Goal: Understand process/instructions: Learn how to perform a task or action

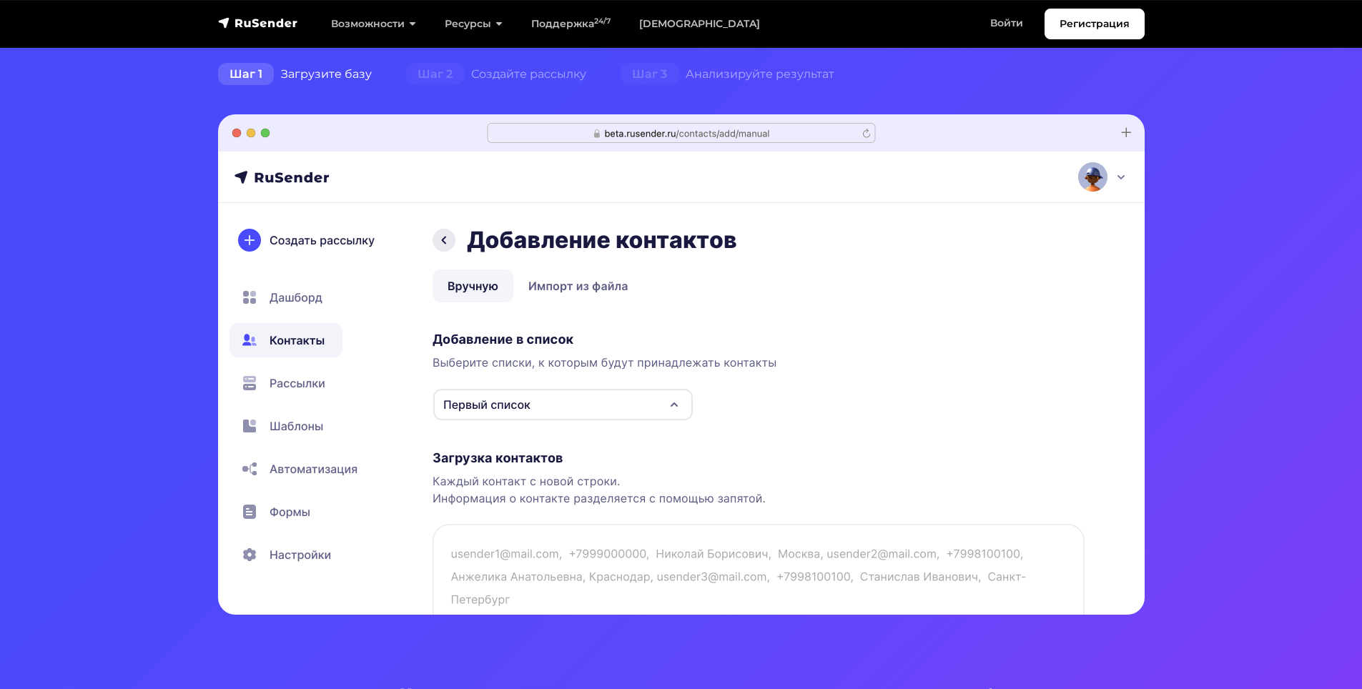
scroll to position [358, 0]
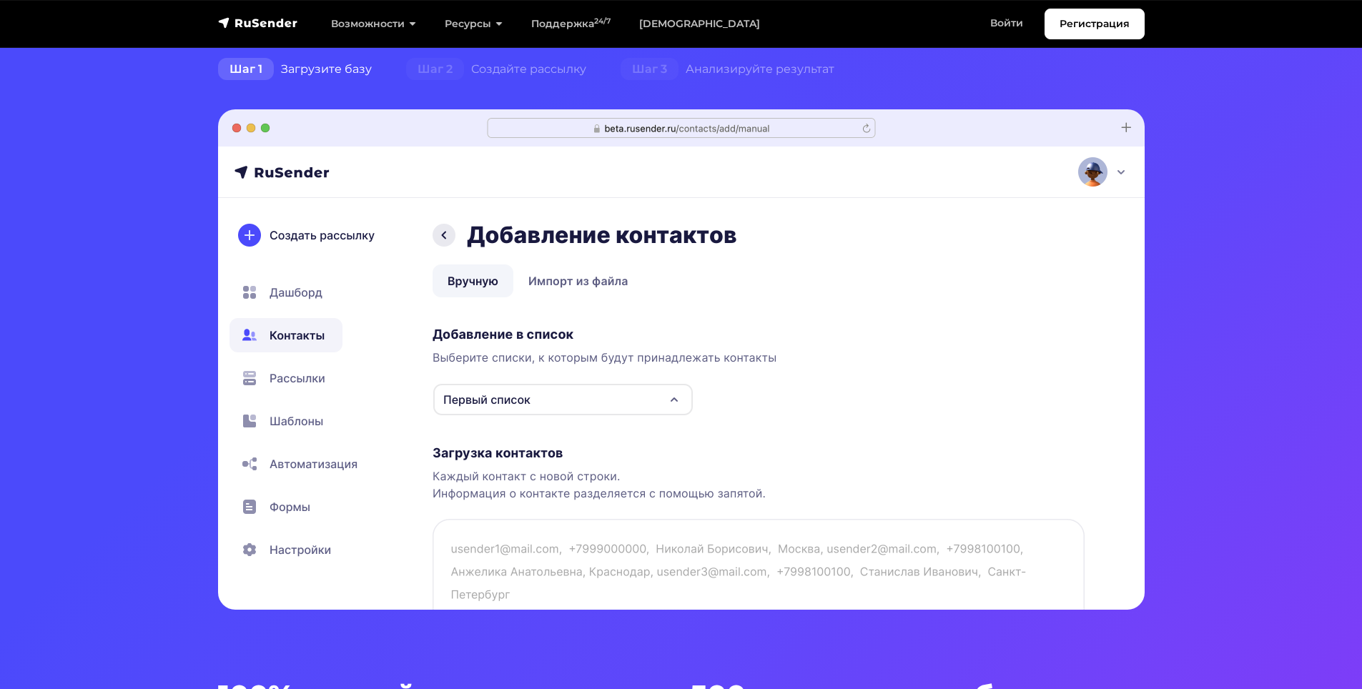
click at [566, 404] on img at bounding box center [681, 359] width 927 height 501
click at [571, 287] on img at bounding box center [681, 359] width 927 height 501
click at [500, 285] on img at bounding box center [681, 359] width 927 height 501
click at [240, 230] on img at bounding box center [681, 359] width 927 height 501
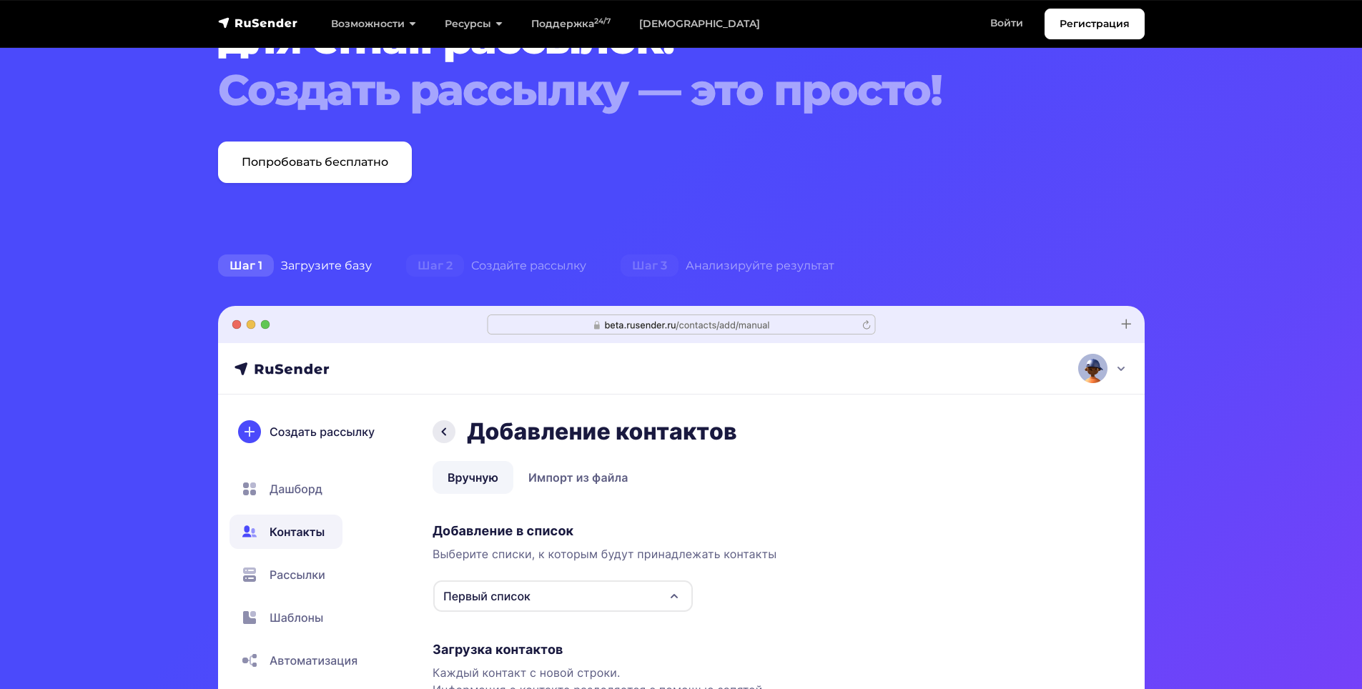
scroll to position [143, 0]
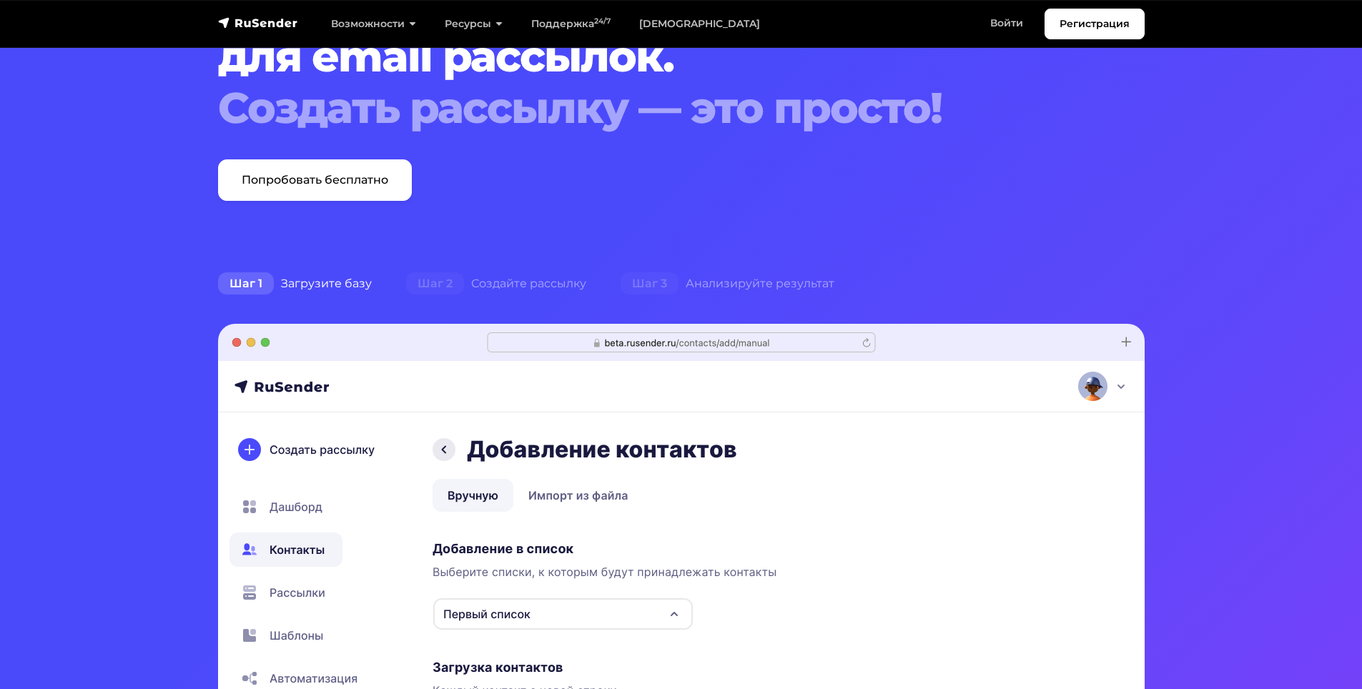
click at [355, 282] on div "Шаг 1 Загрузите базу" at bounding box center [295, 284] width 188 height 29
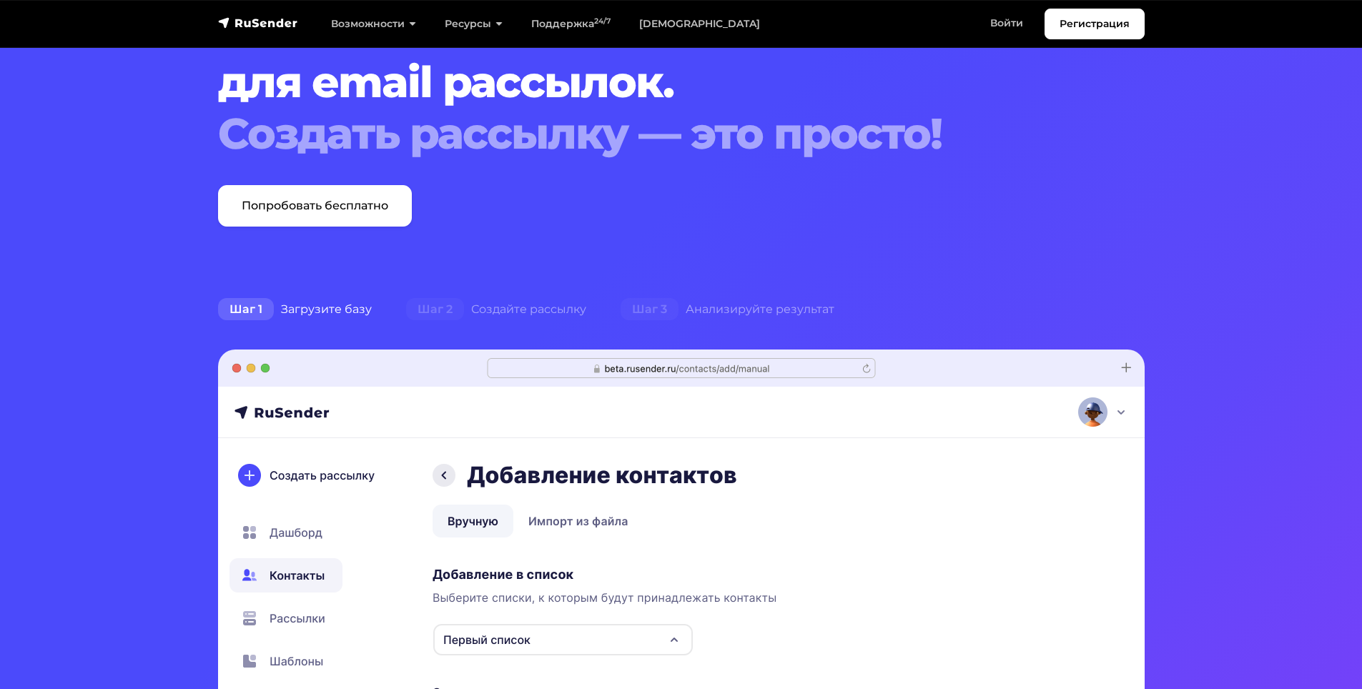
scroll to position [286, 0]
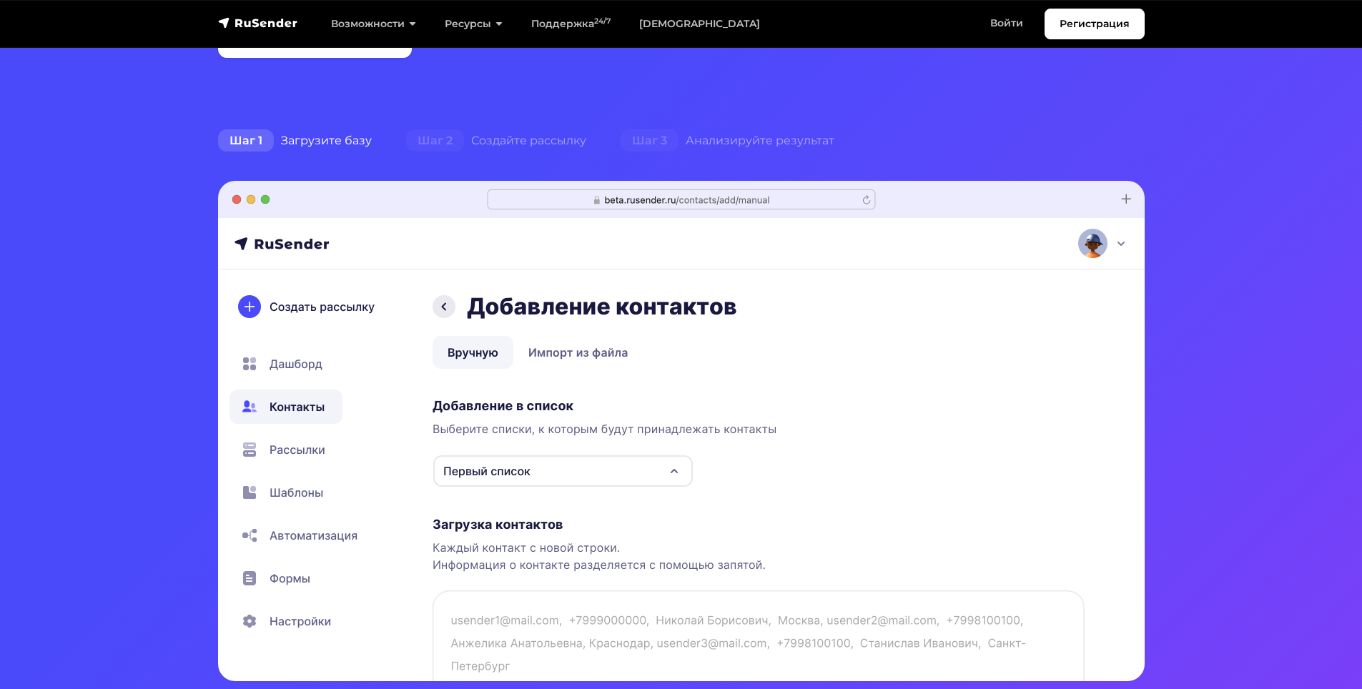
click at [305, 452] on img at bounding box center [681, 431] width 927 height 501
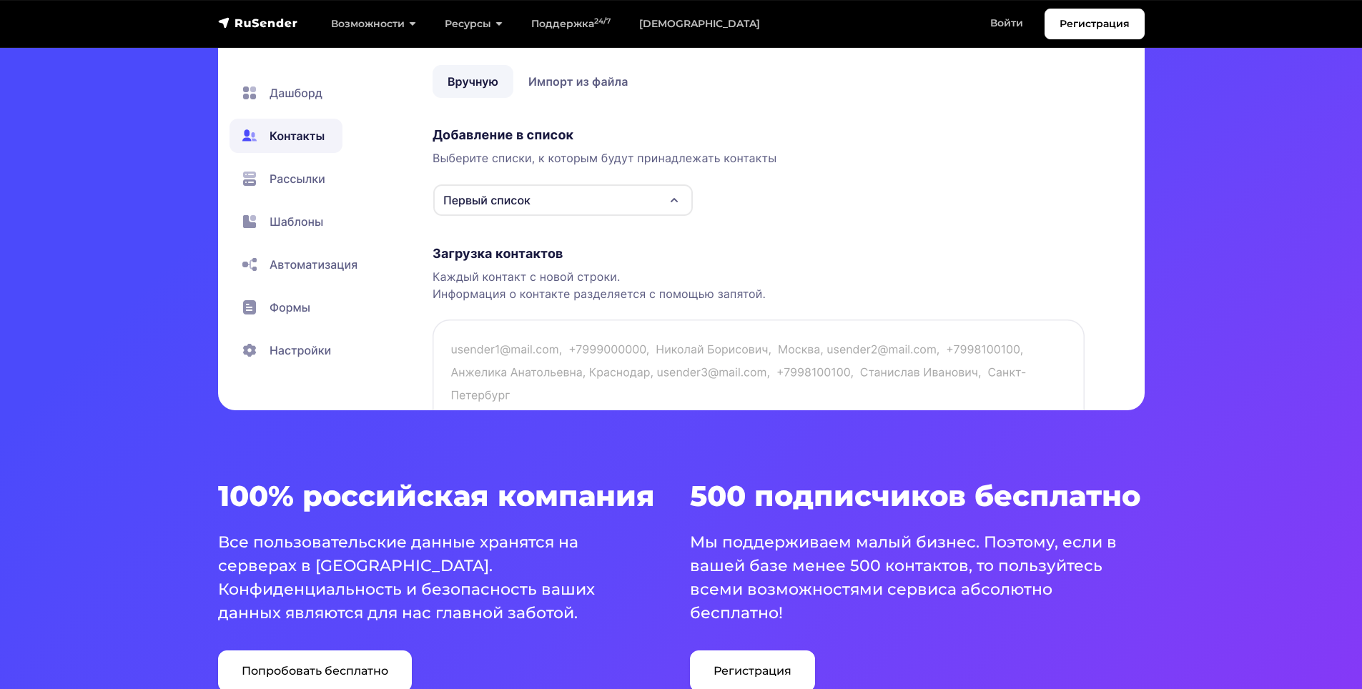
scroll to position [572, 0]
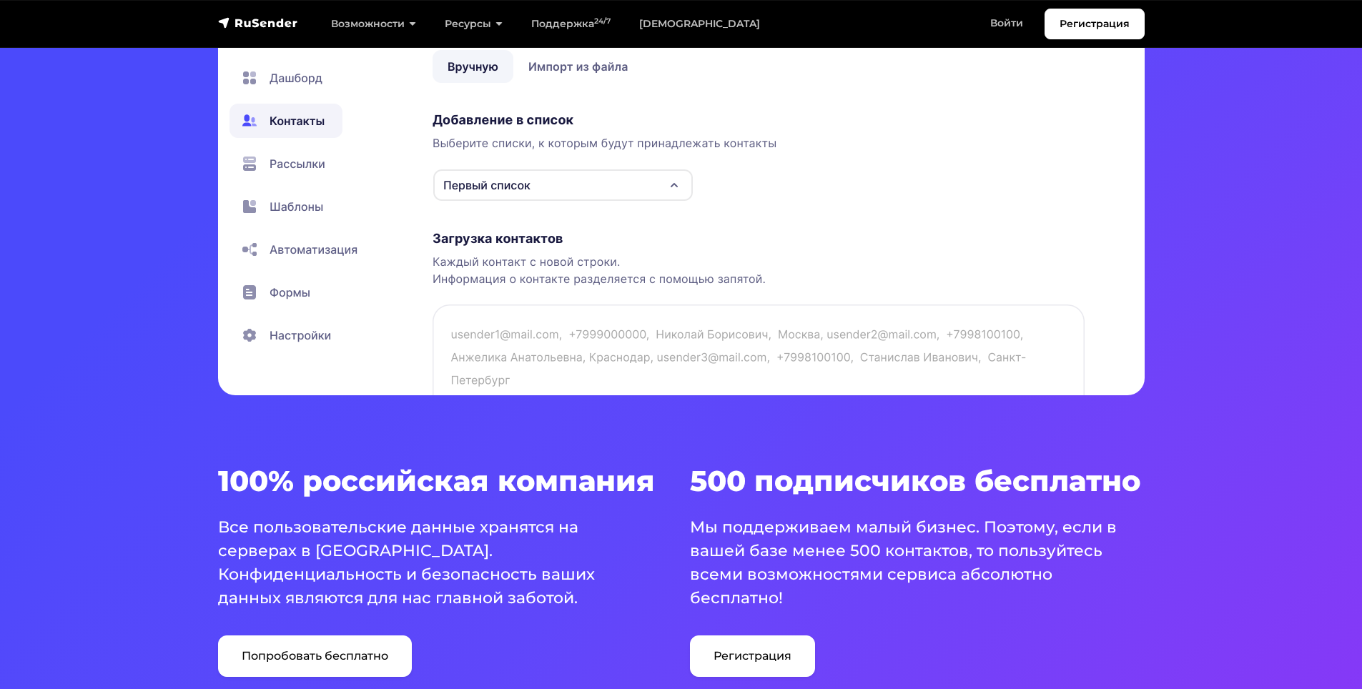
click at [532, 251] on img at bounding box center [681, 145] width 927 height 501
click at [531, 237] on img at bounding box center [681, 145] width 927 height 501
click at [543, 194] on img at bounding box center [681, 145] width 927 height 501
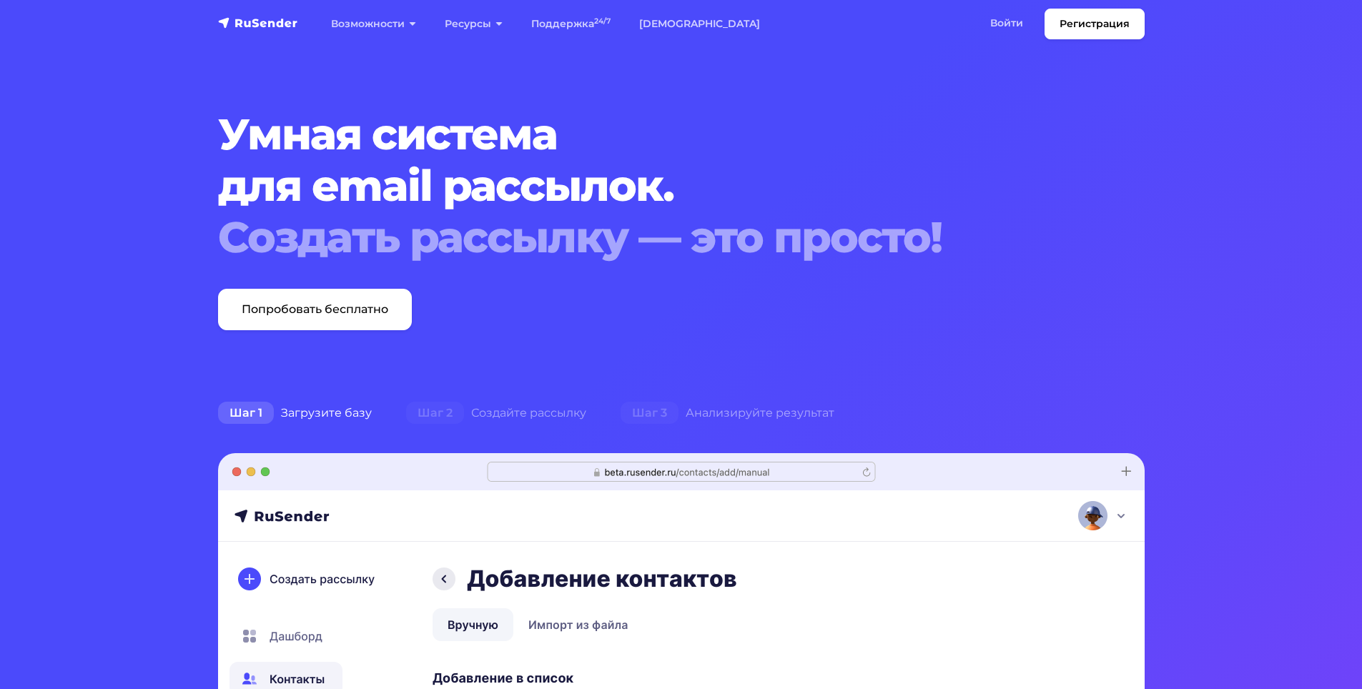
scroll to position [0, 0]
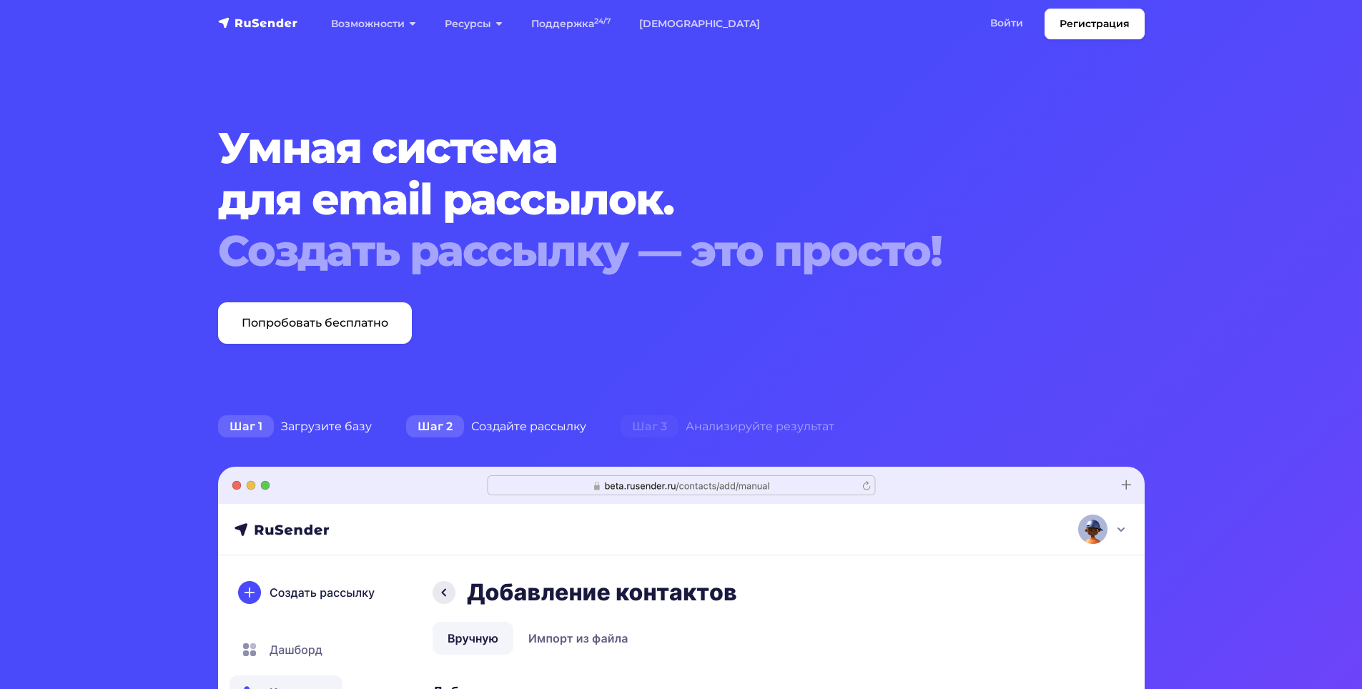
click at [497, 424] on div "Шаг 2 Создайте рассылку" at bounding box center [496, 427] width 215 height 29
